Goal: Communication & Community: Answer question/provide support

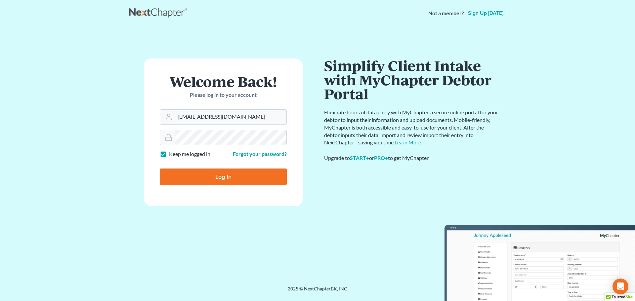
click at [196, 179] on input "Log In" at bounding box center [223, 177] width 127 height 17
type input "Thinking..."
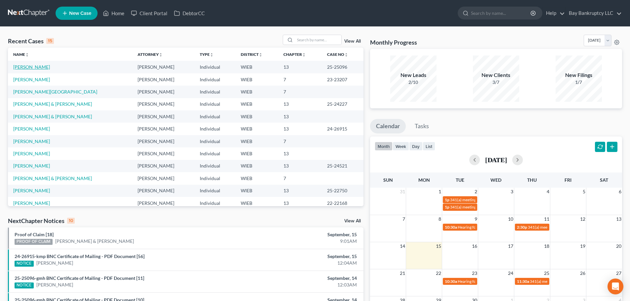
click at [40, 68] on link "[PERSON_NAME]" at bounding box center [31, 67] width 37 height 6
select select "2"
select select "0"
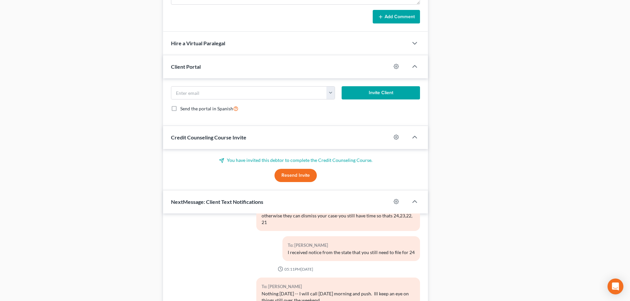
scroll to position [577, 0]
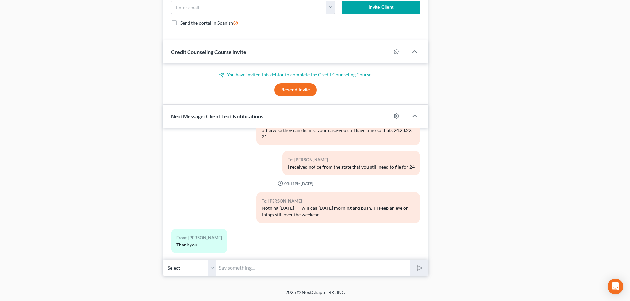
click at [234, 271] on input "text" at bounding box center [313, 268] width 194 height 16
type input "Nothing yet- I will let you know right away as soon as I know more-"
click at [422, 266] on icon "submit" at bounding box center [418, 268] width 7 height 7
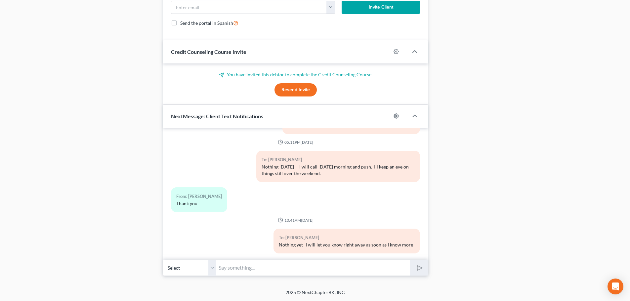
click at [292, 266] on input "text" at bounding box center [313, 268] width 194 height 16
type input "I will not forget"
click at [419, 266] on icon "submit" at bounding box center [418, 267] width 9 height 9
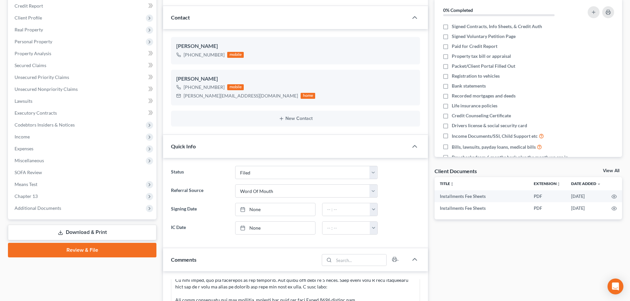
scroll to position [0, 0]
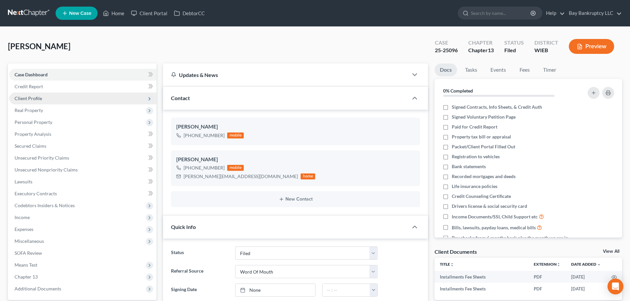
click at [31, 100] on span "Client Profile" at bounding box center [28, 99] width 27 height 6
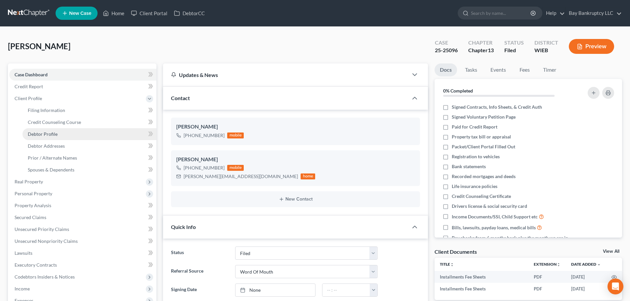
click at [51, 137] on link "Debtor Profile" at bounding box center [89, 134] width 134 height 12
select select "0"
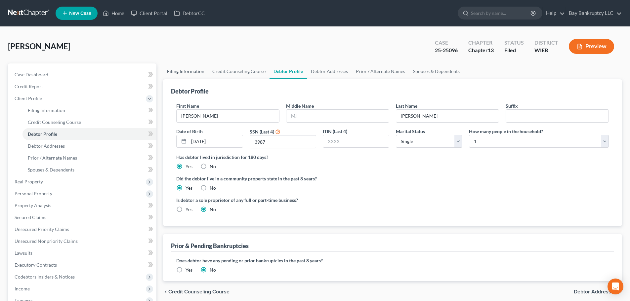
click at [185, 66] on link "Filing Information" at bounding box center [185, 72] width 45 height 16
select select "1"
select select "0"
select select "3"
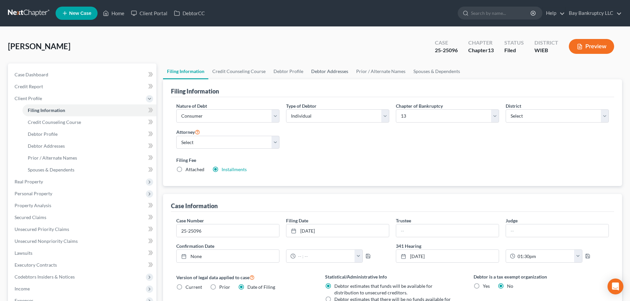
click at [319, 71] on link "Debtor Addresses" at bounding box center [329, 72] width 45 height 16
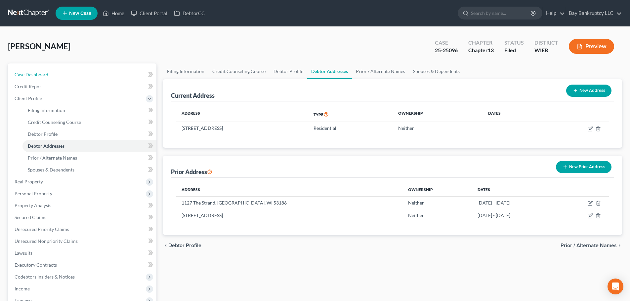
drag, startPoint x: 29, startPoint y: 70, endPoint x: 43, endPoint y: 4, distance: 67.3
click at [29, 70] on link "Case Dashboard" at bounding box center [82, 75] width 147 height 12
select select "0"
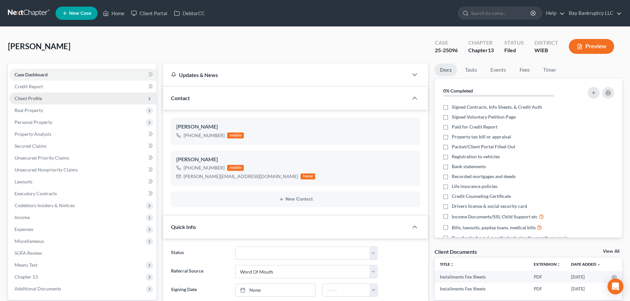
click at [40, 102] on span "Client Profile" at bounding box center [82, 99] width 147 height 12
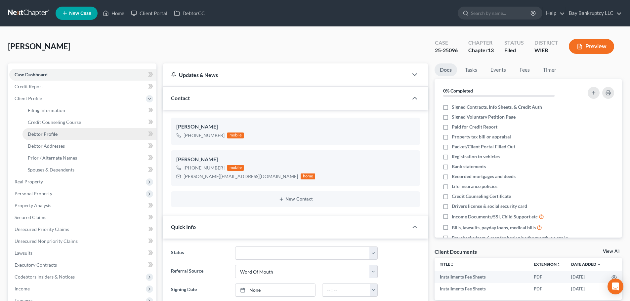
click at [48, 137] on span "Debtor Profile" at bounding box center [43, 134] width 30 height 6
select select "0"
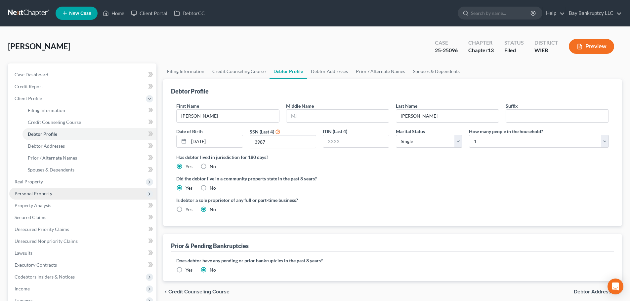
click at [38, 194] on span "Personal Property" at bounding box center [34, 194] width 38 height 6
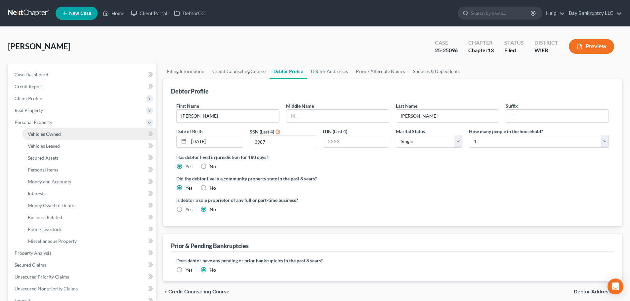
click at [46, 136] on span "Vehicles Owned" at bounding box center [44, 134] width 33 height 6
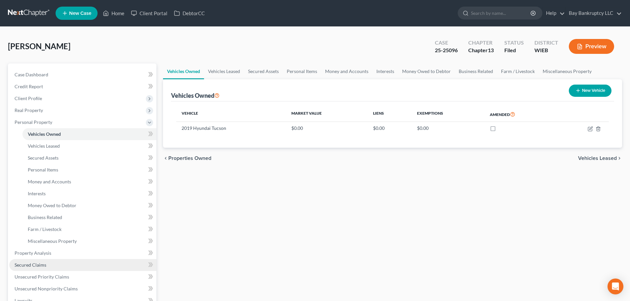
click at [41, 263] on span "Secured Claims" at bounding box center [31, 265] width 32 height 6
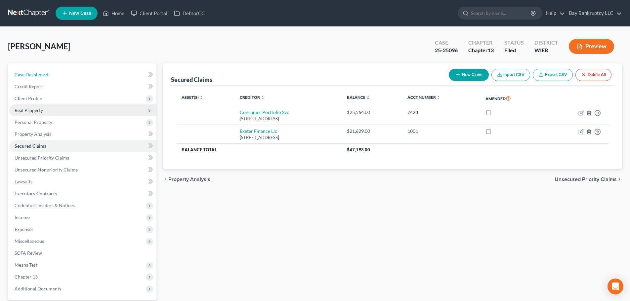
drag, startPoint x: 35, startPoint y: 73, endPoint x: 45, endPoint y: 114, distance: 42.6
click at [35, 73] on span "Case Dashboard" at bounding box center [32, 75] width 34 height 6
select select "2"
select select "0"
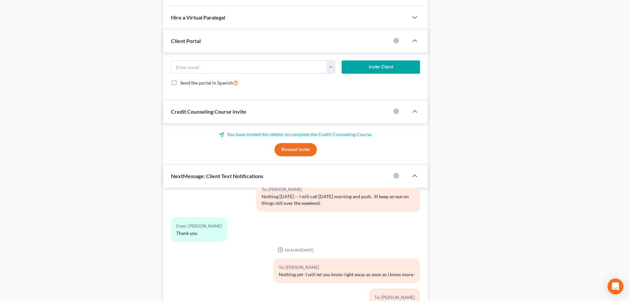
scroll to position [577, 0]
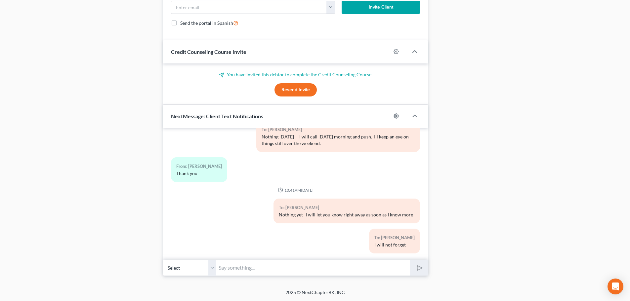
click at [236, 272] on input "text" at bounding box center [313, 268] width 194 height 16
type input "LPS [PHONE_NUMBER]"
click at [417, 272] on icon "submit" at bounding box center [418, 267] width 9 height 9
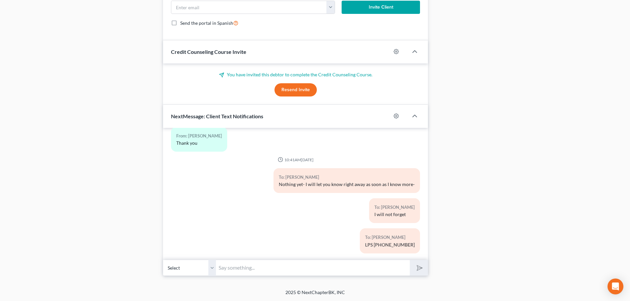
click at [257, 265] on input "text" at bounding box center [313, 268] width 194 height 16
type input "[US_VEHICLE_IDENTIFICATION_NUMBER]"
click at [423, 270] on button "submit" at bounding box center [419, 268] width 18 height 16
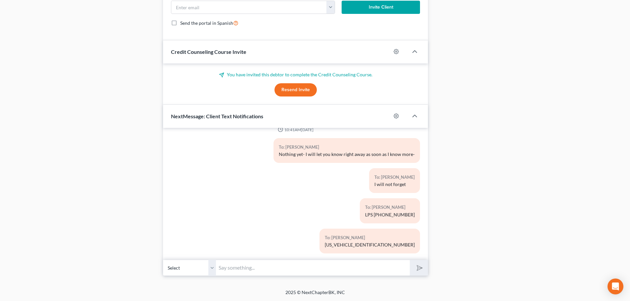
click at [240, 265] on input "text" at bounding box center [313, 268] width 194 height 16
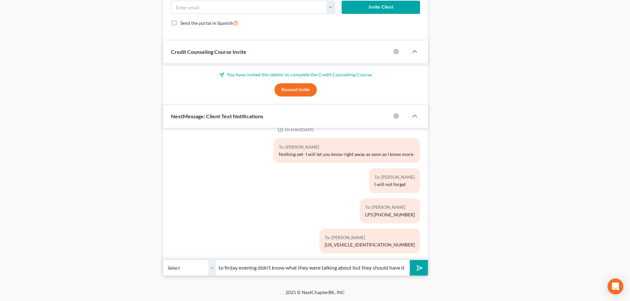
scroll to position [0, 166]
type input "they said they sent over the release [DATE] morning-so whoever I talked to [DAT…"
click at [420, 267] on icon "submit" at bounding box center [418, 267] width 9 height 9
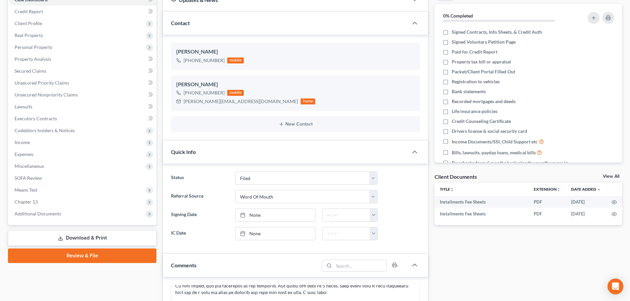
scroll to position [0, 0]
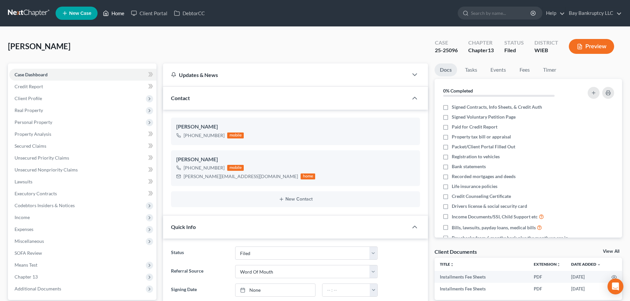
click at [117, 13] on link "Home" at bounding box center [114, 13] width 28 height 12
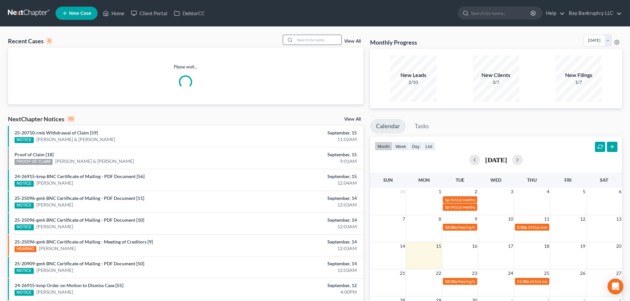
click at [317, 42] on input "search" at bounding box center [318, 40] width 46 height 10
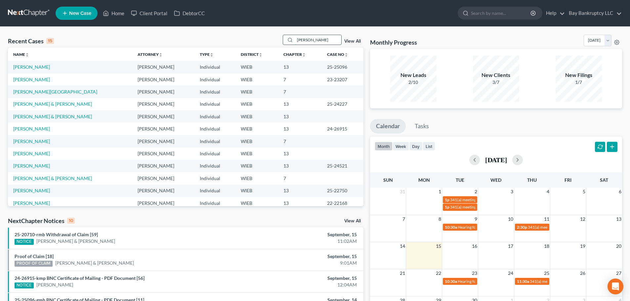
type input "[PERSON_NAME]"
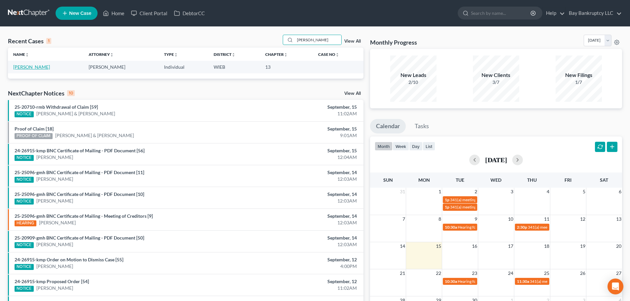
click at [32, 66] on link "[PERSON_NAME]" at bounding box center [31, 67] width 37 height 6
select select "3"
select select "4"
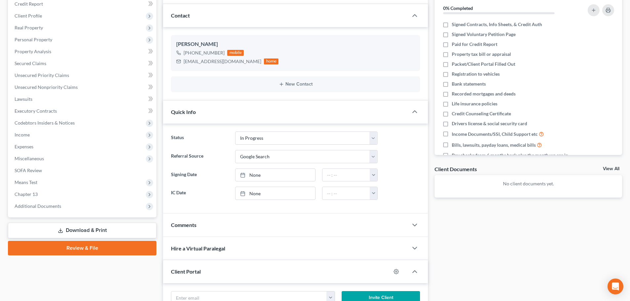
scroll to position [51, 0]
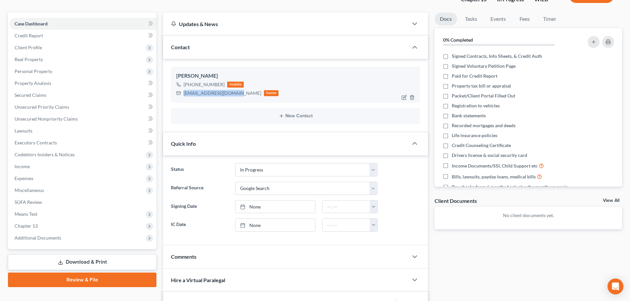
drag, startPoint x: 184, startPoint y: 94, endPoint x: 234, endPoint y: 94, distance: 49.6
click at [234, 94] on div "[EMAIL_ADDRESS][DOMAIN_NAME]" at bounding box center [223, 93] width 78 height 7
copy div "[EMAIL_ADDRESS][DOMAIN_NAME]"
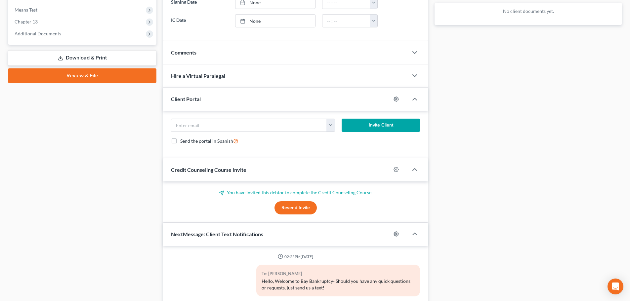
scroll to position [316, 0]
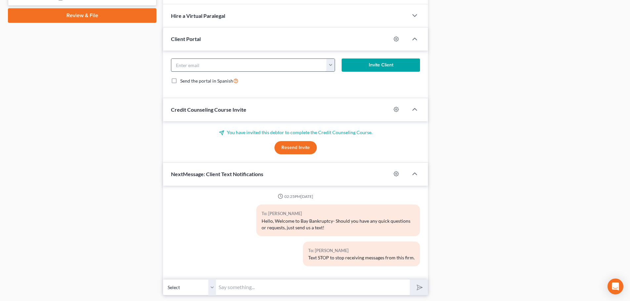
click at [184, 65] on input "email" at bounding box center [248, 65] width 155 height 13
paste input "[EMAIL_ADDRESS][DOMAIN_NAME]"
type input "[EMAIL_ADDRESS][DOMAIN_NAME]"
click at [362, 68] on button "Invite Client" at bounding box center [381, 65] width 79 height 13
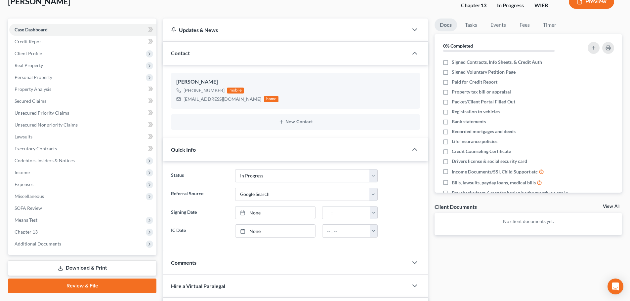
scroll to position [0, 0]
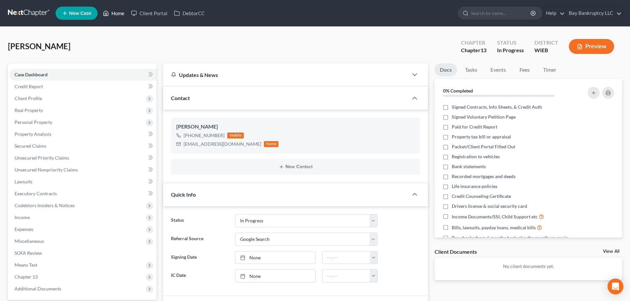
drag, startPoint x: 118, startPoint y: 12, endPoint x: 307, endPoint y: 38, distance: 191.3
click at [118, 12] on link "Home" at bounding box center [114, 13] width 28 height 12
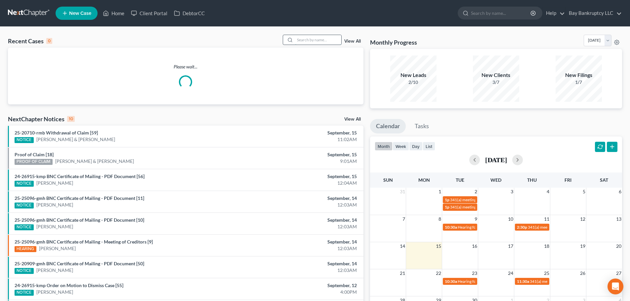
click at [309, 38] on input "search" at bounding box center [318, 40] width 46 height 10
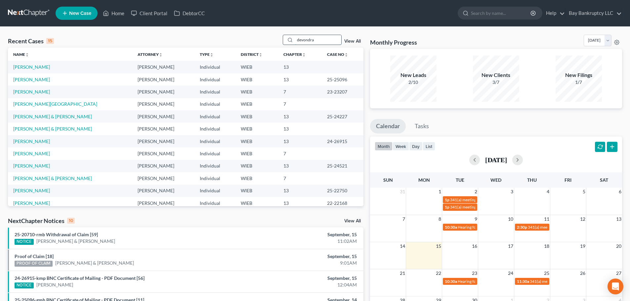
type input "devondra"
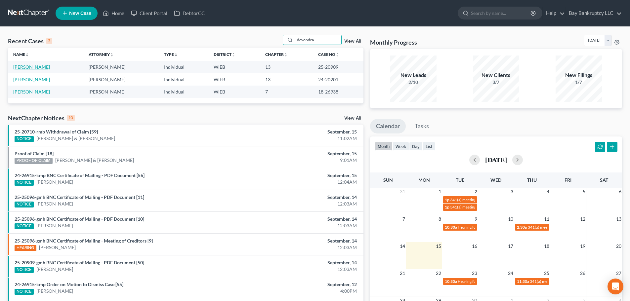
click at [42, 66] on link "[PERSON_NAME]" at bounding box center [31, 67] width 37 height 6
select select "1"
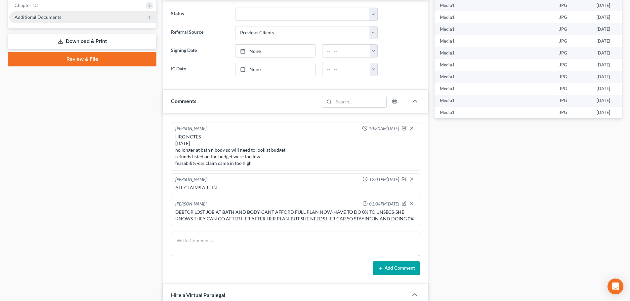
scroll to position [178, 0]
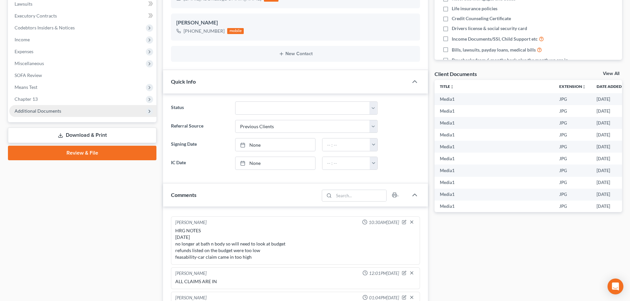
click at [40, 110] on span "Additional Documents" at bounding box center [38, 111] width 47 height 6
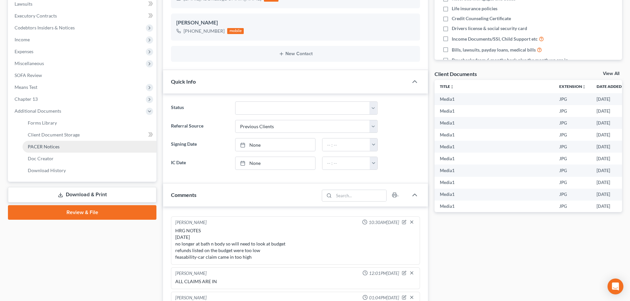
click at [63, 147] on link "PACER Notices" at bounding box center [89, 147] width 134 height 12
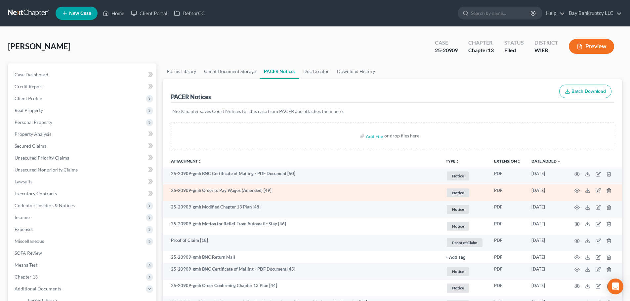
scroll to position [33, 0]
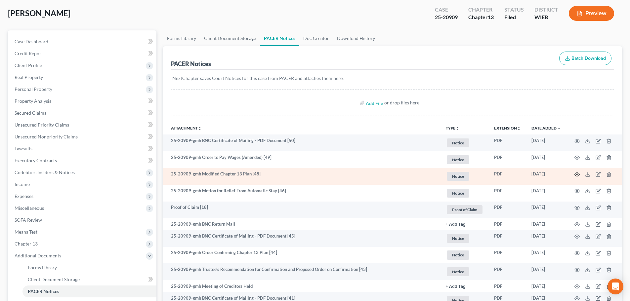
click at [575, 174] on icon "button" at bounding box center [577, 174] width 5 height 5
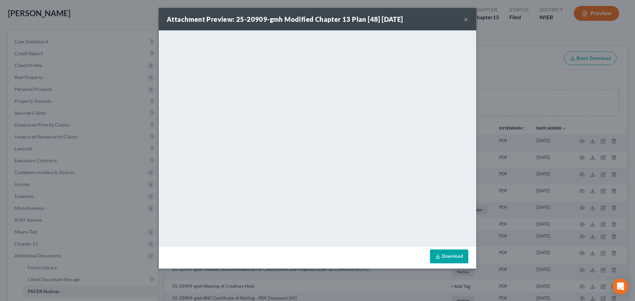
click at [466, 18] on button "×" at bounding box center [466, 19] width 5 height 8
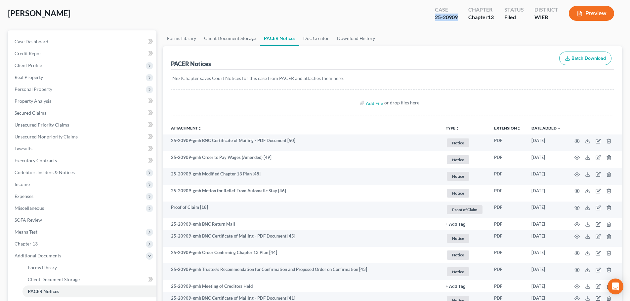
drag, startPoint x: 434, startPoint y: 19, endPoint x: 459, endPoint y: 20, distance: 24.5
click at [459, 20] on div "Case 25-20909" at bounding box center [446, 14] width 33 height 20
copy div "25-20909"
click at [34, 42] on span "Case Dashboard" at bounding box center [32, 42] width 34 height 6
select select "1"
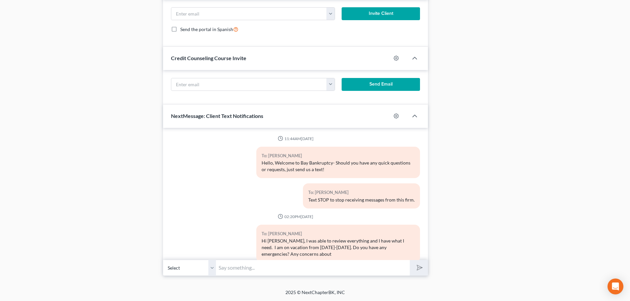
scroll to position [38313, 0]
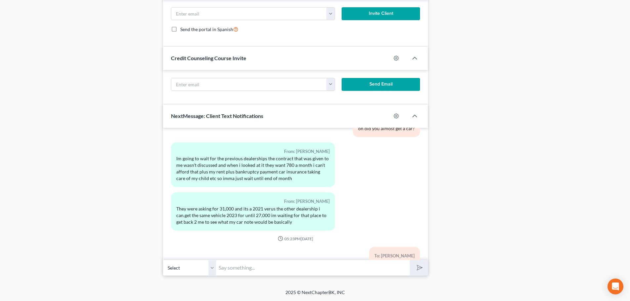
click at [245, 268] on input "text" at bounding box center [313, 268] width 194 height 16
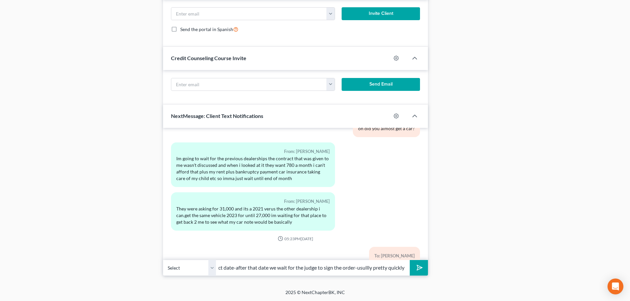
scroll to position [0, 115]
click at [391, 271] on input "Anytime after [DATE] but its not always an exact date-after that date we wait f…" at bounding box center [313, 268] width 194 height 16
type input "Anytime after [DATE] but its not always an exact date-after that date we wait f…"
click at [417, 269] on polygon "submit" at bounding box center [418, 268] width 8 height 8
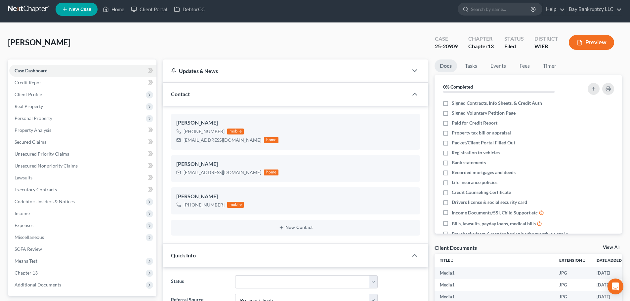
scroll to position [0, 0]
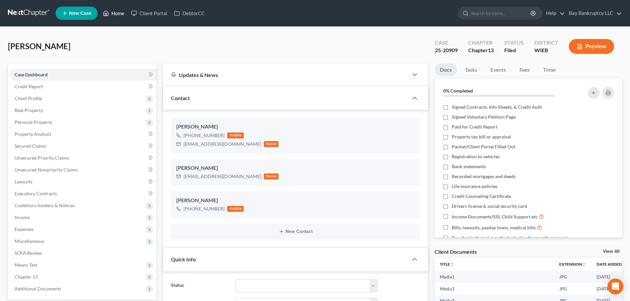
drag, startPoint x: 114, startPoint y: 14, endPoint x: 341, endPoint y: 45, distance: 228.7
click at [114, 14] on link "Home" at bounding box center [114, 13] width 28 height 12
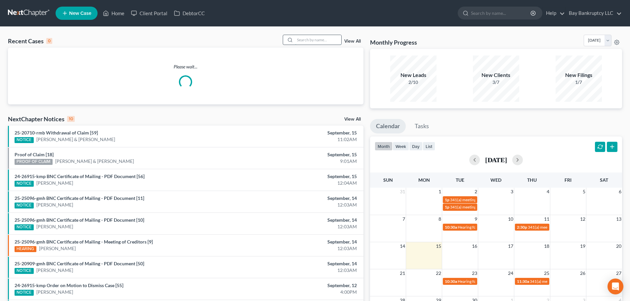
click at [319, 39] on input "search" at bounding box center [318, 40] width 46 height 10
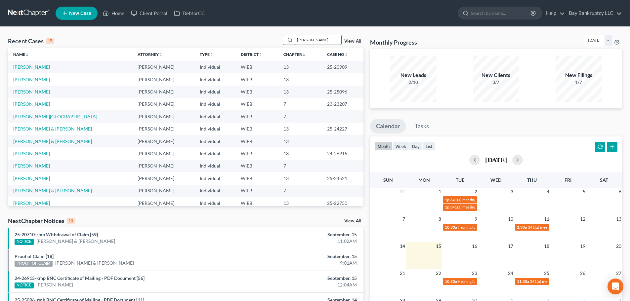
type input "[PERSON_NAME]"
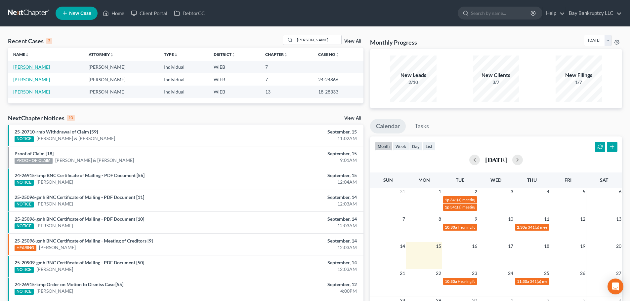
click at [32, 66] on link "[PERSON_NAME]" at bounding box center [31, 67] width 37 height 6
select select "6"
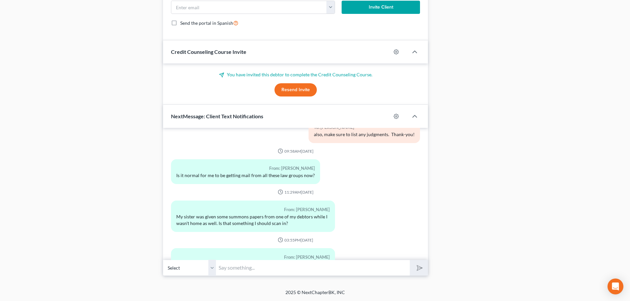
scroll to position [268, 0]
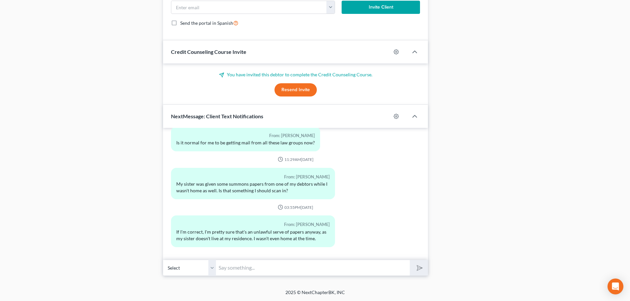
click at [238, 268] on input "text" at bounding box center [313, 268] width 194 height 16
type input "J"
click at [363, 271] on input "I don't know about law firm letters-probably common" at bounding box center [313, 268] width 194 height 16
type input "I don't know about law firm letters-probably common as you become more behind o…"
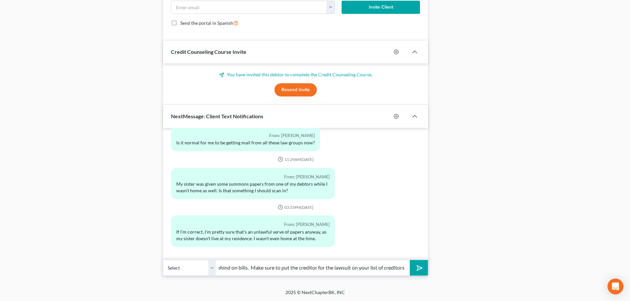
click at [417, 268] on icon "submit" at bounding box center [418, 268] width 9 height 9
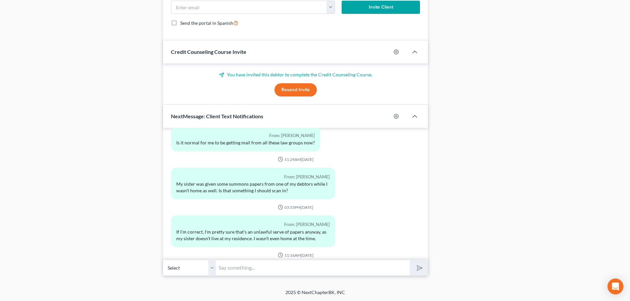
click at [278, 270] on input "text" at bounding box center [313, 268] width 194 height 16
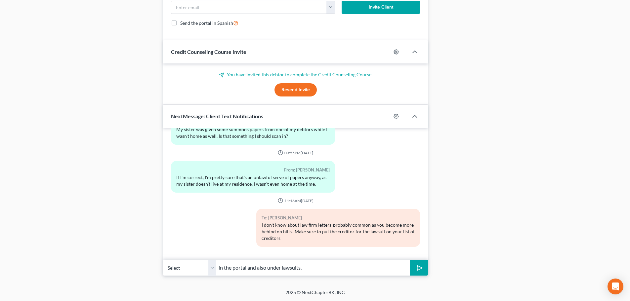
click at [324, 269] on input "in the portal and also under lawsuits." at bounding box center [313, 268] width 194 height 16
type input "in the portal and also under lawsuits. You can upload a copy (only the first pa…"
click at [421, 269] on polygon "submit" at bounding box center [418, 268] width 8 height 8
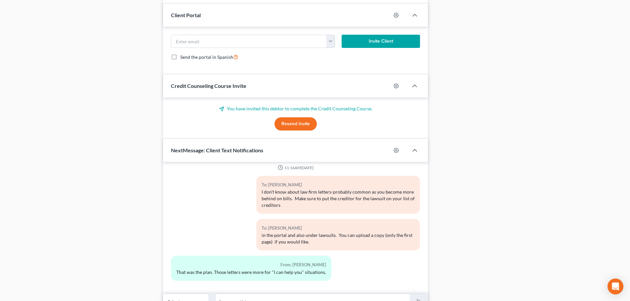
scroll to position [433, 0]
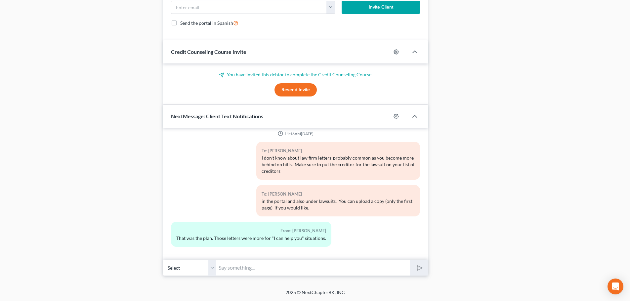
click at [229, 267] on input "text" at bounding box center [313, 268] width 194 height 16
type input "Ah, ok."
click at [421, 270] on icon "submit" at bounding box center [418, 268] width 9 height 9
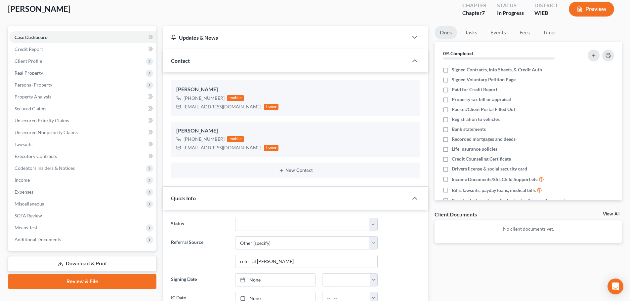
scroll to position [0, 0]
